Goal: Information Seeking & Learning: Find specific fact

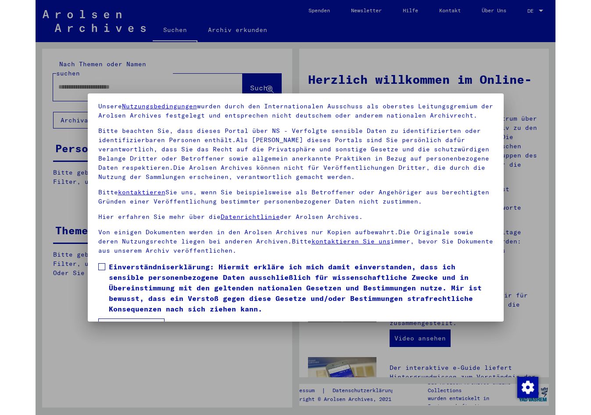
scroll to position [44, 0]
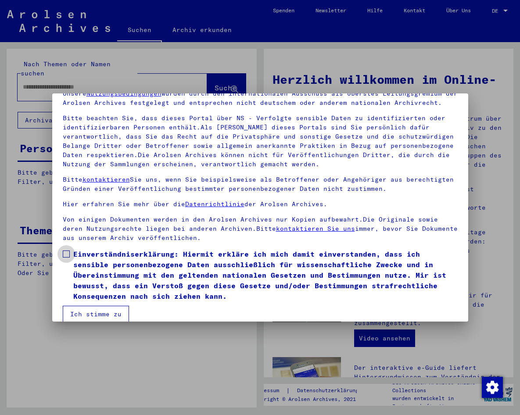
click at [70, 257] on label "Einverständniserklärung: Hiermit erkläre ich mich damit einverstanden, dass ich…" at bounding box center [260, 275] width 395 height 53
click at [82, 313] on button "Ich stimme zu" at bounding box center [96, 314] width 66 height 17
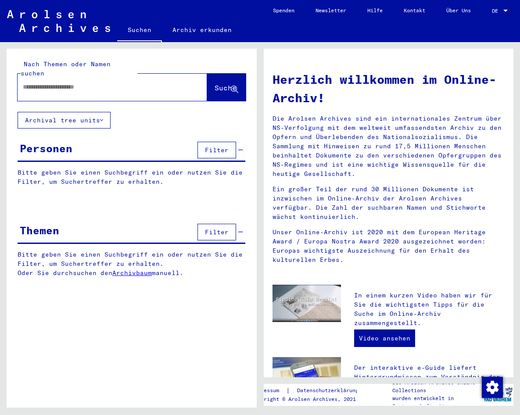
click at [42, 82] on input "text" at bounding box center [102, 86] width 158 height 9
type input "**********"
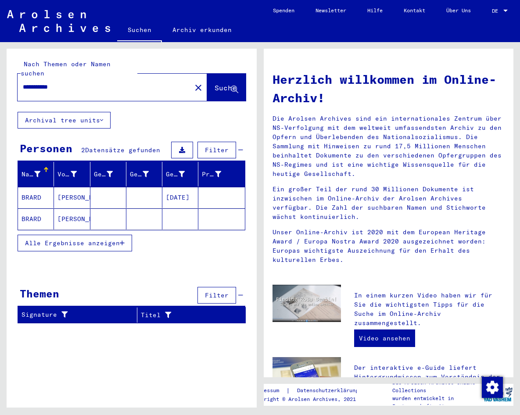
click at [39, 253] on div "Nachname Vorname Geburtsname Geburt‏ Geburtsdatum Prisoner # [PERSON_NAME] [DAT…" at bounding box center [132, 212] width 250 height 101
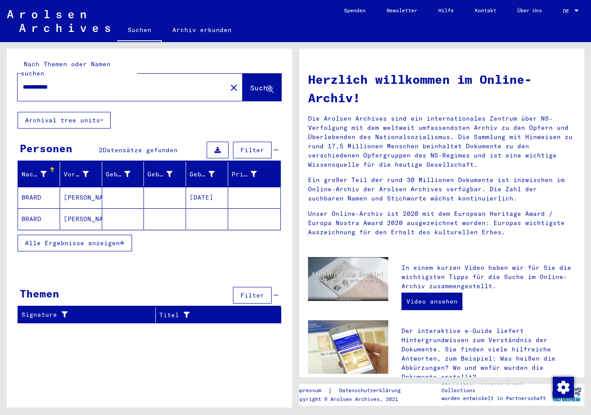
click at [206, 189] on mat-cell "[DATE]" at bounding box center [207, 197] width 42 height 21
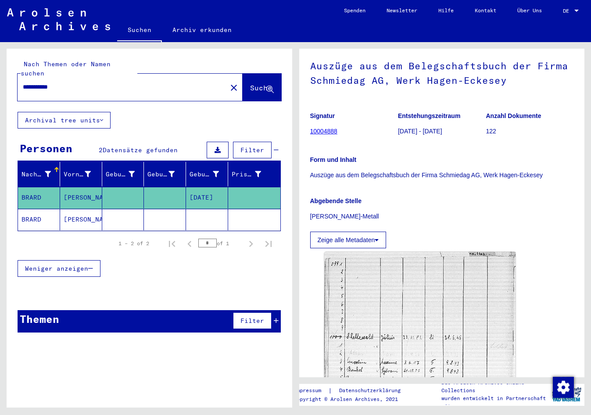
scroll to position [88, 0]
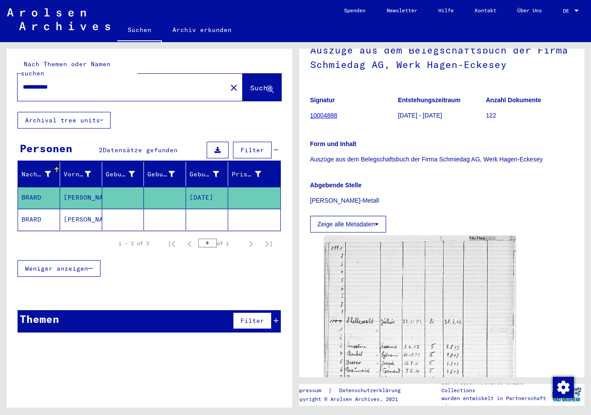
click at [209, 210] on mat-cell at bounding box center [207, 219] width 42 height 21
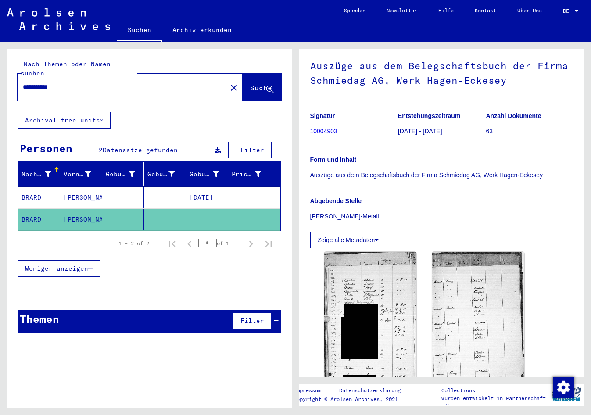
scroll to position [88, 0]
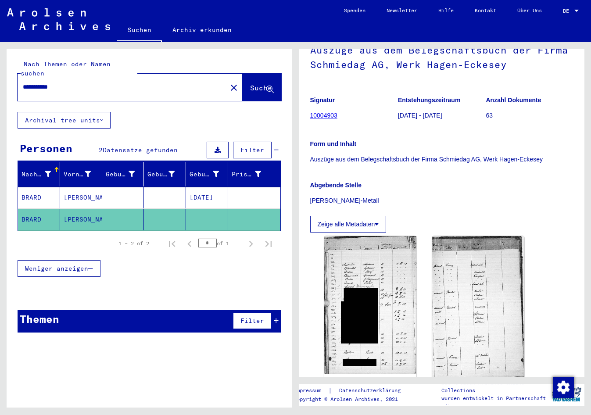
click at [210, 187] on mat-cell "[DATE]" at bounding box center [207, 197] width 42 height 21
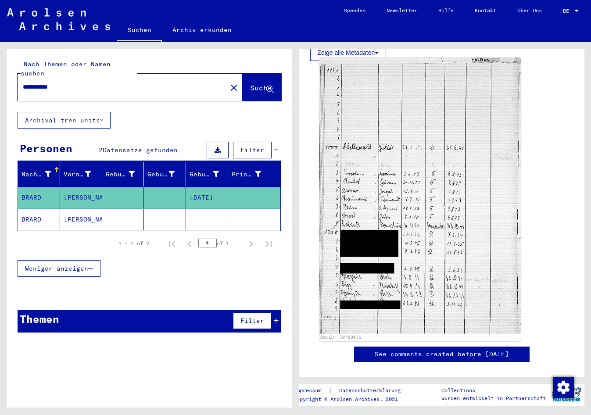
scroll to position [307, 0]
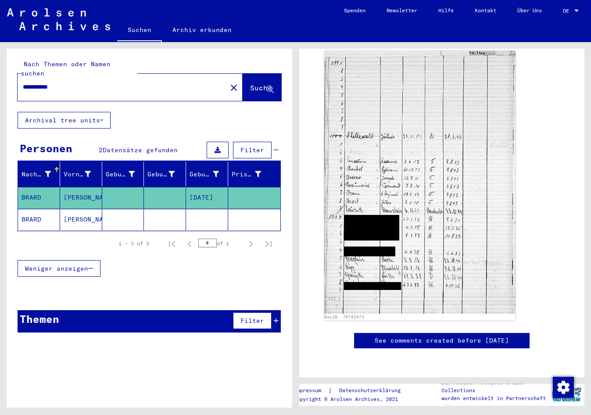
click at [214, 209] on mat-cell at bounding box center [207, 219] width 42 height 21
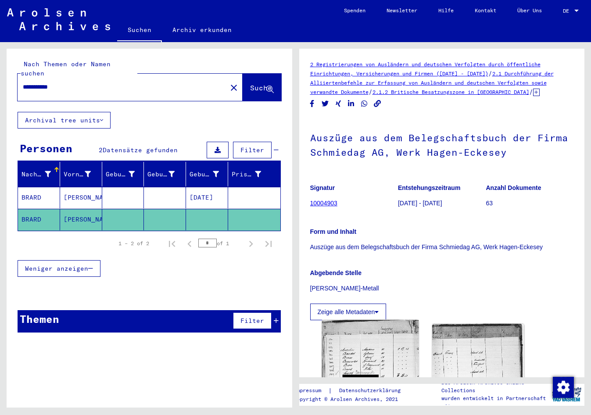
click at [374, 355] on img at bounding box center [369, 392] width 97 height 145
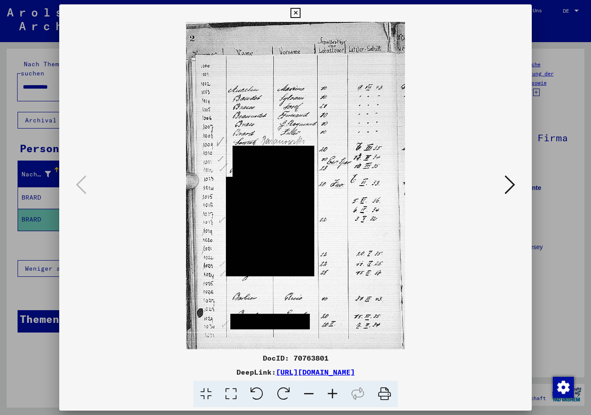
click at [331, 398] on icon at bounding box center [332, 394] width 24 height 27
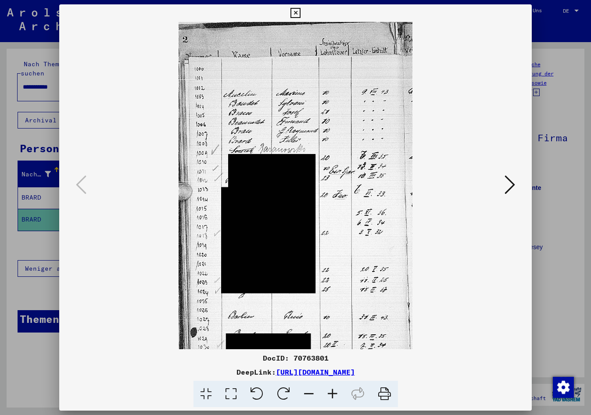
click at [331, 398] on icon at bounding box center [332, 394] width 24 height 27
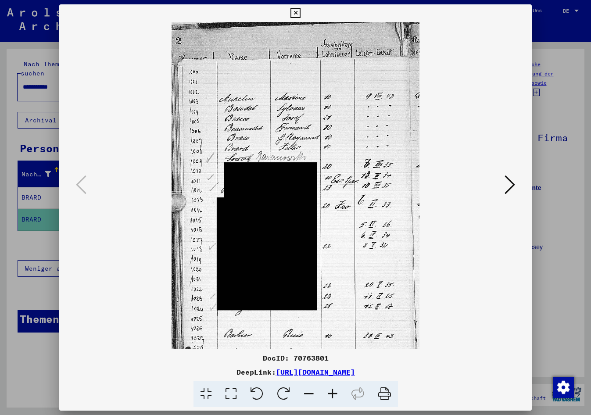
click at [331, 398] on icon at bounding box center [332, 394] width 24 height 27
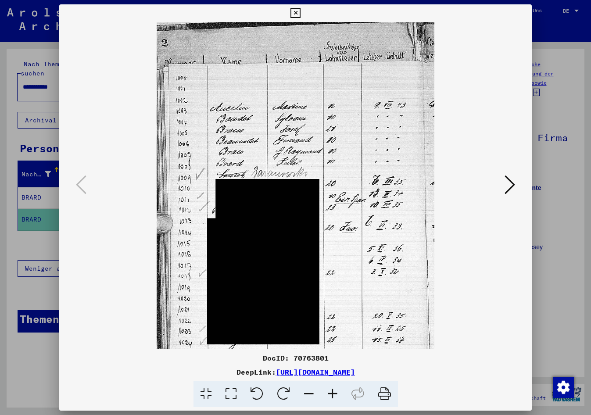
click at [331, 398] on icon at bounding box center [332, 394] width 24 height 27
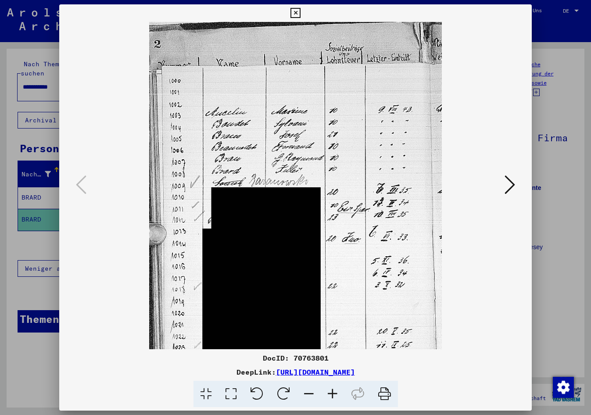
click at [331, 398] on icon at bounding box center [332, 394] width 24 height 27
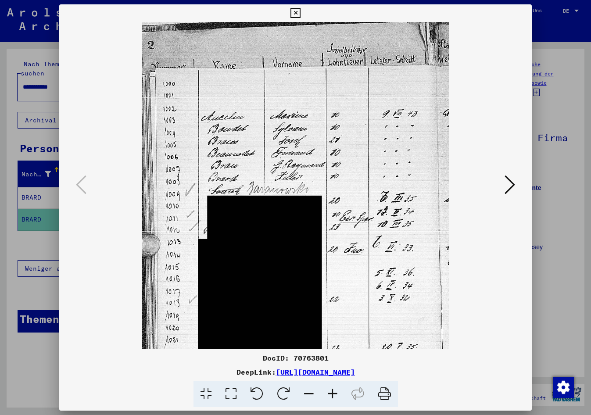
click at [331, 398] on icon at bounding box center [332, 394] width 24 height 27
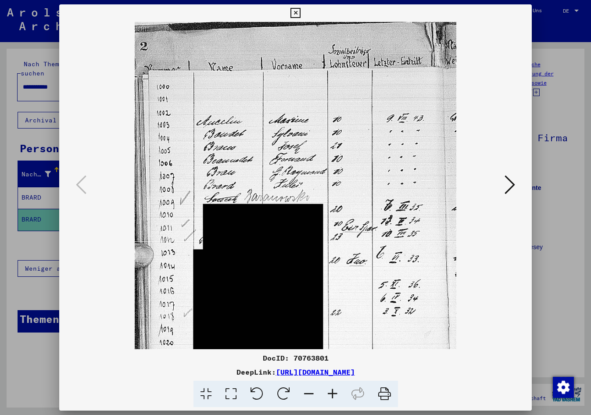
click at [330, 397] on icon at bounding box center [332, 394] width 24 height 27
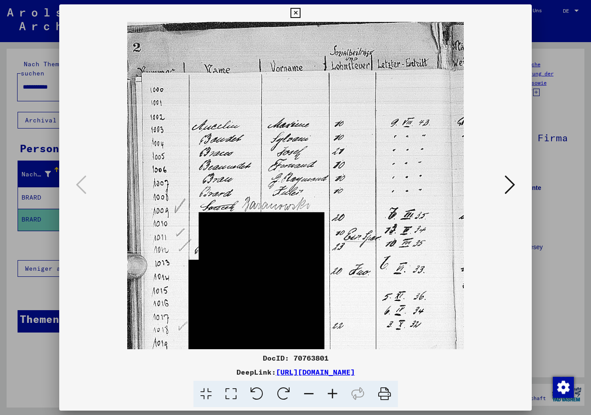
click at [330, 397] on icon at bounding box center [332, 394] width 24 height 27
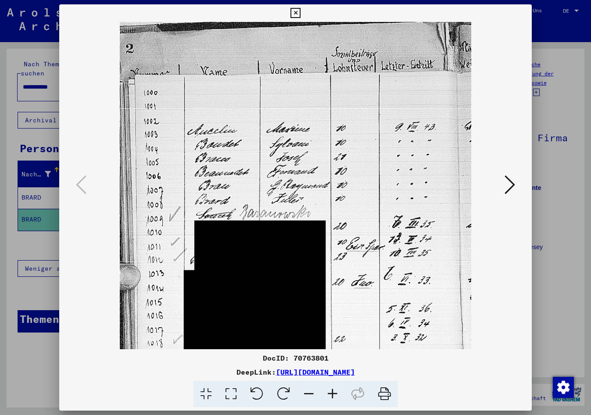
click at [330, 397] on icon at bounding box center [332, 394] width 24 height 27
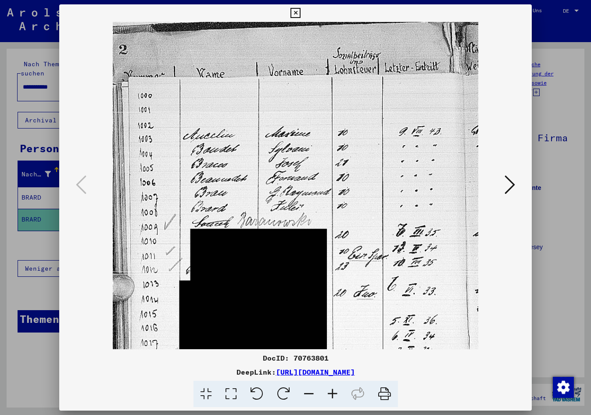
click at [330, 397] on icon at bounding box center [332, 394] width 24 height 27
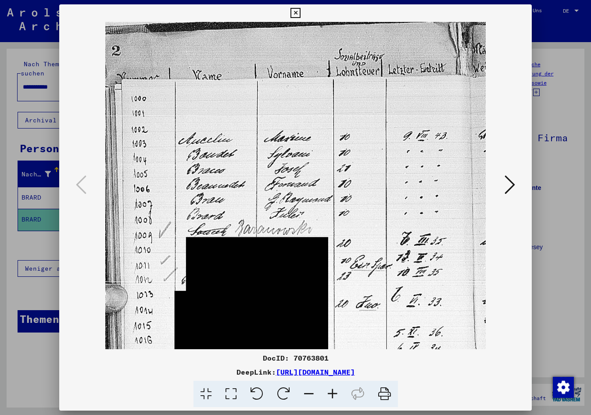
click at [330, 397] on icon at bounding box center [332, 394] width 24 height 27
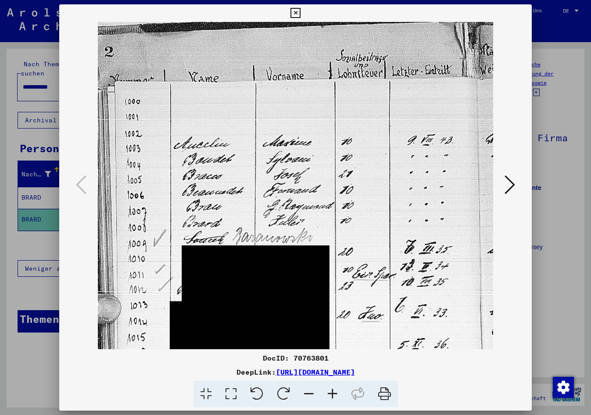
click at [330, 397] on icon at bounding box center [332, 394] width 24 height 27
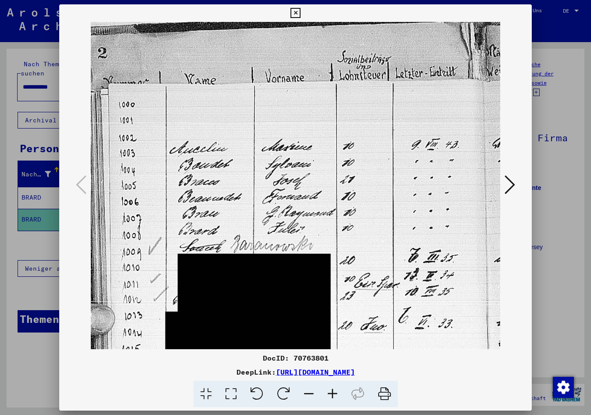
click at [369, 27] on img at bounding box center [295, 328] width 409 height 612
